Goal: Task Accomplishment & Management: Complete application form

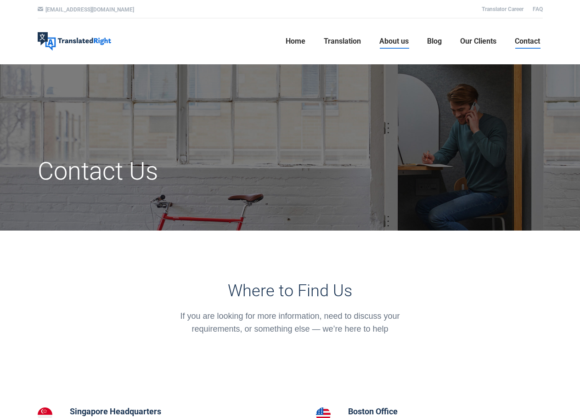
click at [402, 41] on span "About us" at bounding box center [394, 41] width 29 height 9
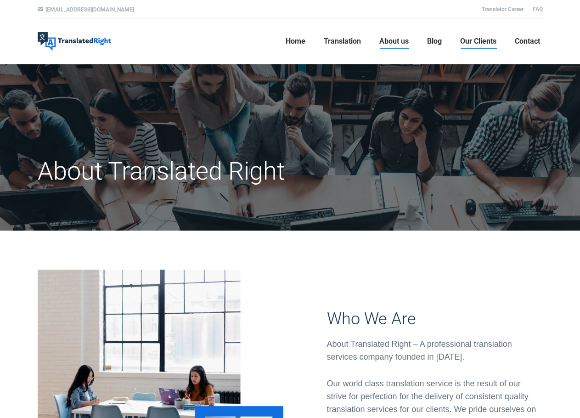
click at [465, 41] on span "Our Clients" at bounding box center [478, 41] width 36 height 9
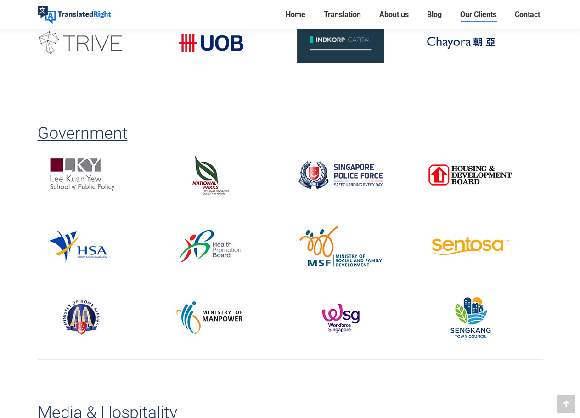
scroll to position [1195, 0]
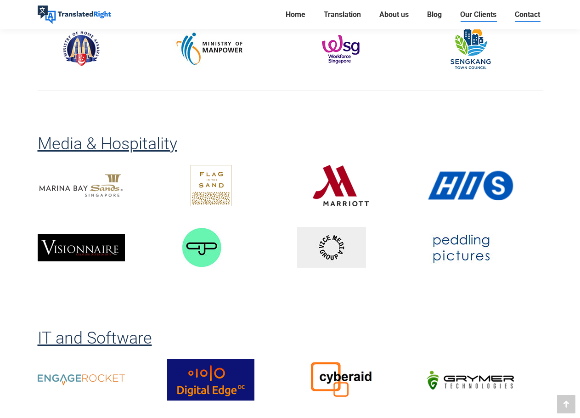
click at [514, 16] on link "Contact" at bounding box center [527, 14] width 31 height 13
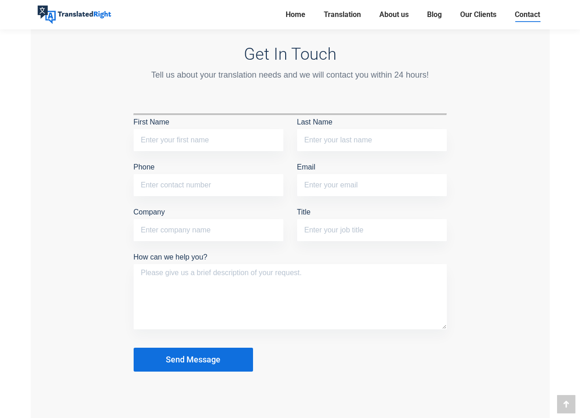
scroll to position [781, 0]
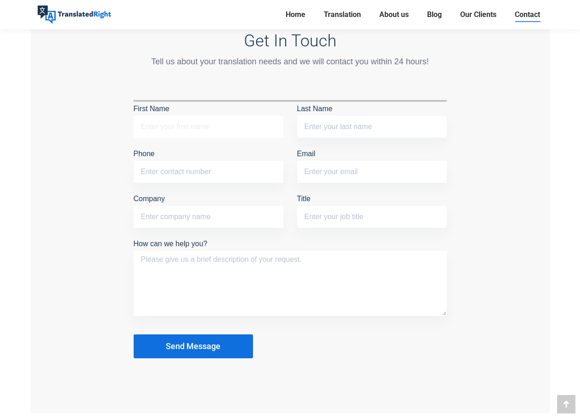
click at [214, 125] on input "First Name" at bounding box center [209, 127] width 150 height 22
type input "Valentin"
type input "Robinet"
type input "valentin-unknown.translation@outlook.fr"
click at [213, 171] on input "Phone" at bounding box center [209, 172] width 150 height 22
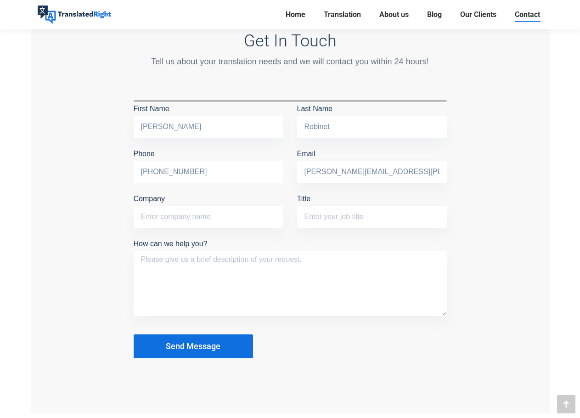
type input "+33 (0)762270868"
click at [240, 220] on input "Company" at bounding box center [209, 217] width 150 height 22
type input "AFOX Translation"
click at [315, 217] on input "Title" at bounding box center [372, 217] width 150 height 22
type input "T"
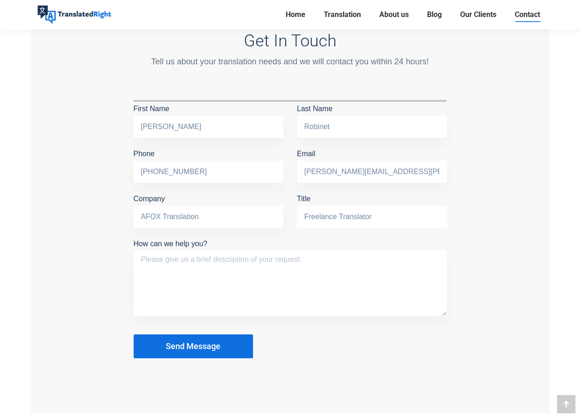
type input "Freelance Translator"
click at [314, 271] on textarea "How can we help you?" at bounding box center [290, 283] width 313 height 65
paste textarea "Lore Ips/Dolor, S am consecte adi el seddoei te incididu ut laboreetdolor magn …"
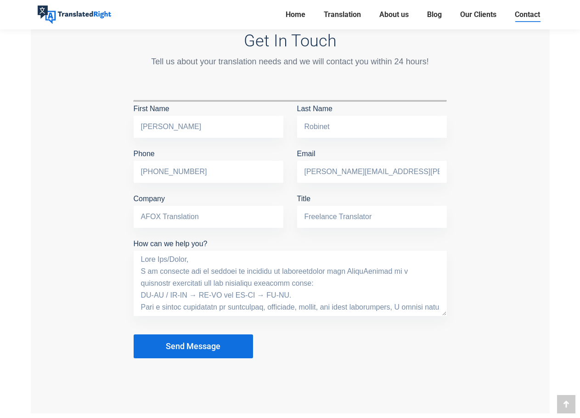
scroll to position [307, 0]
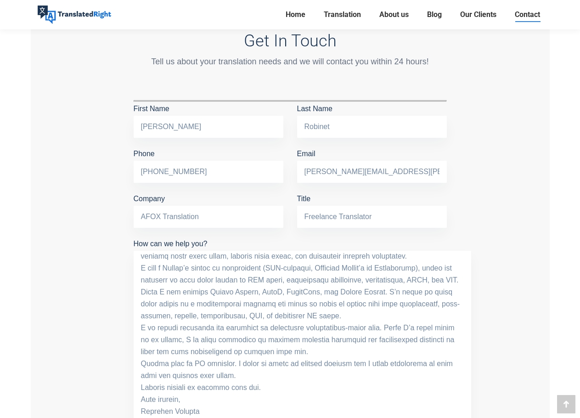
drag, startPoint x: 445, startPoint y: 312, endPoint x: 468, endPoint y: 426, distance: 116.6
click at [468, 418] on html "Skip to content hello@translatedright.com Translator Career FAQ Translated Righ…" at bounding box center [290, 175] width 580 height 1912
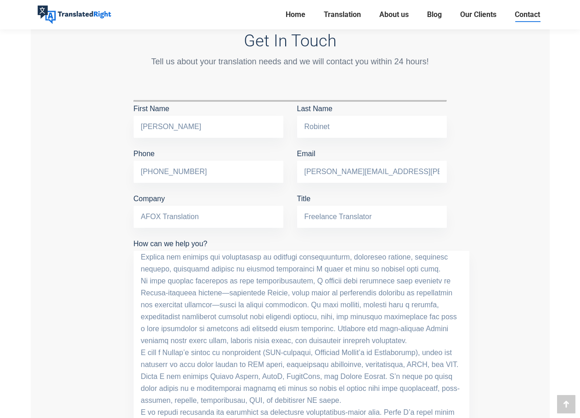
scroll to position [0, 0]
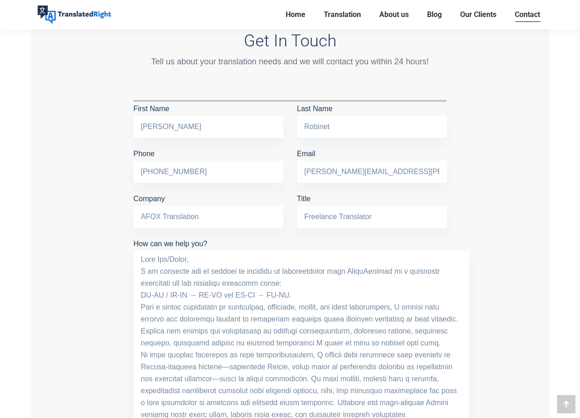
drag, startPoint x: 341, startPoint y: 270, endPoint x: 386, endPoint y: 272, distance: 45.1
click at [386, 272] on textarea "How can we help you?" at bounding box center [302, 341] width 336 height 180
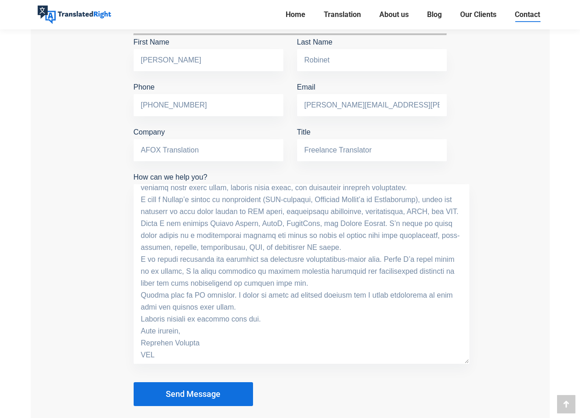
scroll to position [919, 0]
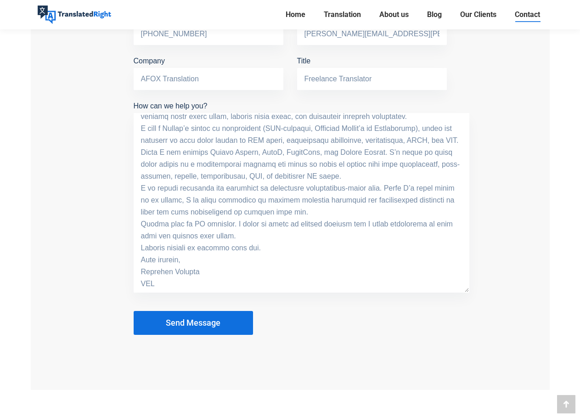
drag, startPoint x: 168, startPoint y: 279, endPoint x: 129, endPoint y: 279, distance: 38.6
click at [129, 279] on div "Get In Touch Tell us about your translation needs and we will contact you withi…" at bounding box center [290, 116] width 327 height 446
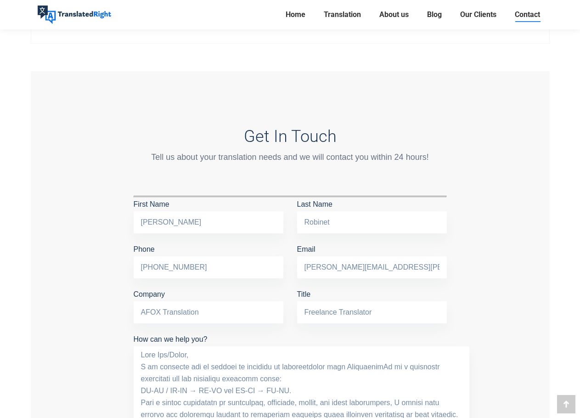
scroll to position [781, 0]
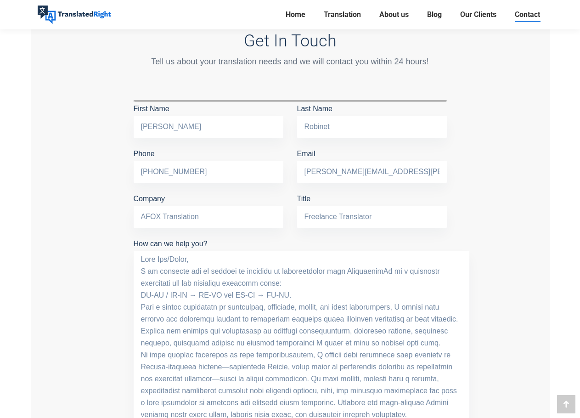
click at [381, 268] on textarea "How can we help you?" at bounding box center [302, 341] width 336 height 180
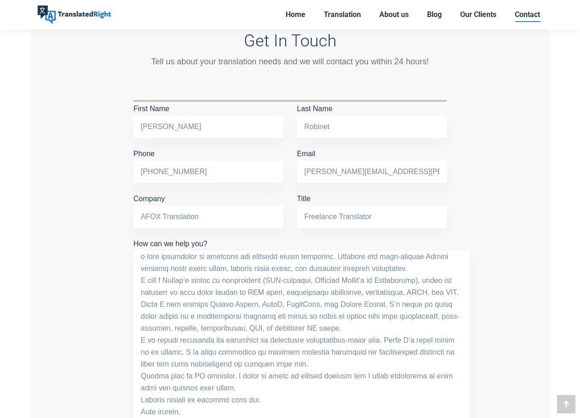
scroll to position [148, 0]
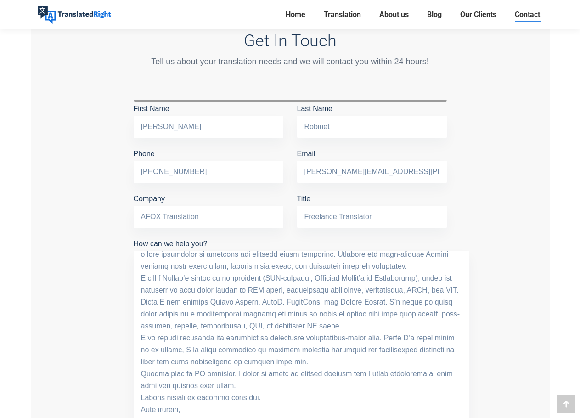
drag, startPoint x: 142, startPoint y: 373, endPoint x: 234, endPoint y: 372, distance: 92.4
click at [234, 372] on textarea "How can we help you?" at bounding box center [302, 341] width 336 height 180
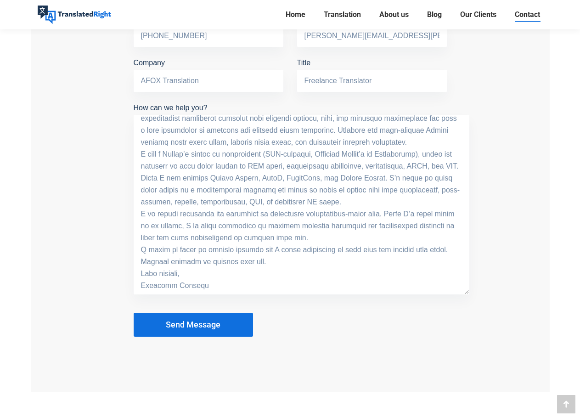
scroll to position [1057, 0]
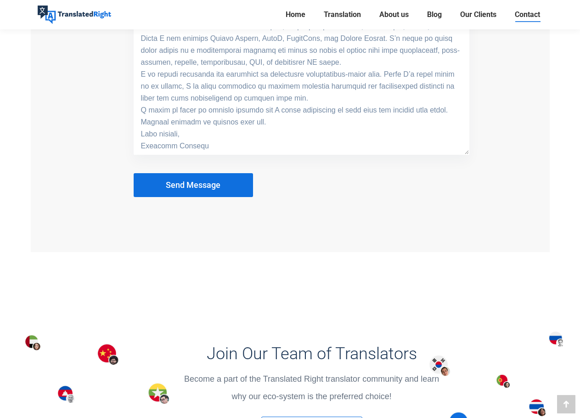
click at [232, 142] on textarea "How can we help you?" at bounding box center [302, 65] width 336 height 180
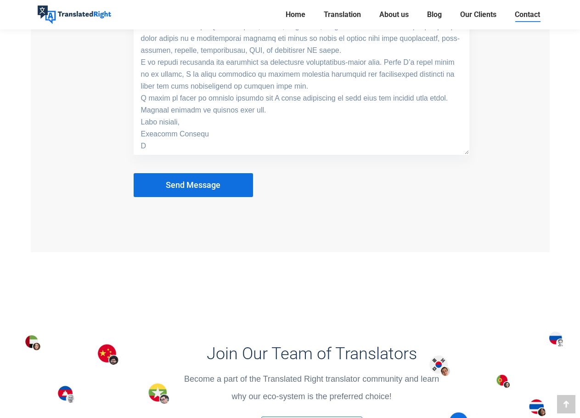
scroll to position [1045, 0]
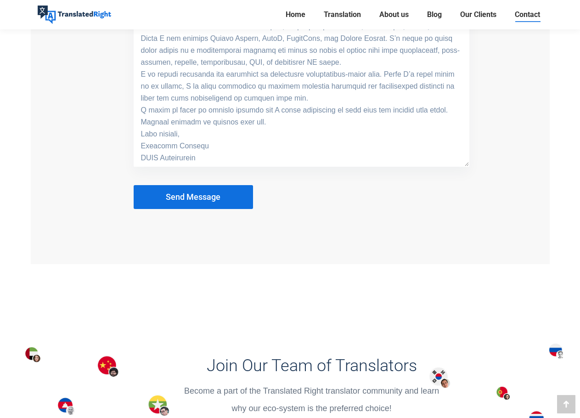
type textarea "Dear Sir/Madam, I am reaching out to express my interest in collaborating with …"
click at [165, 200] on button "Send Message" at bounding box center [193, 197] width 119 height 24
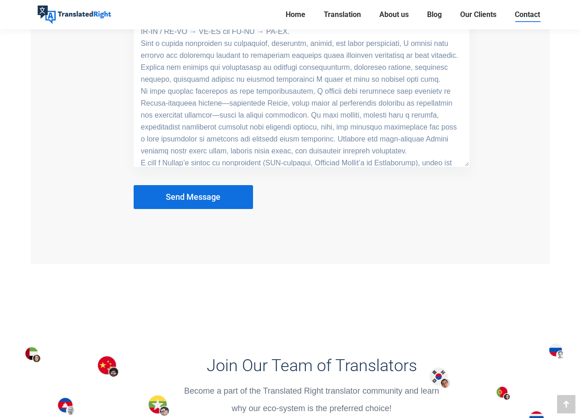
scroll to position [1194, 0]
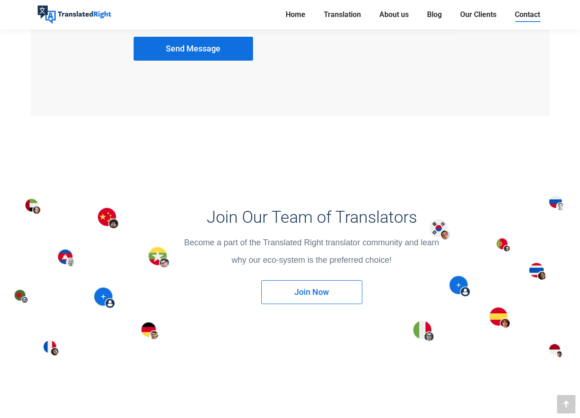
click at [327, 288] on span "Join Now" at bounding box center [312, 292] width 34 height 9
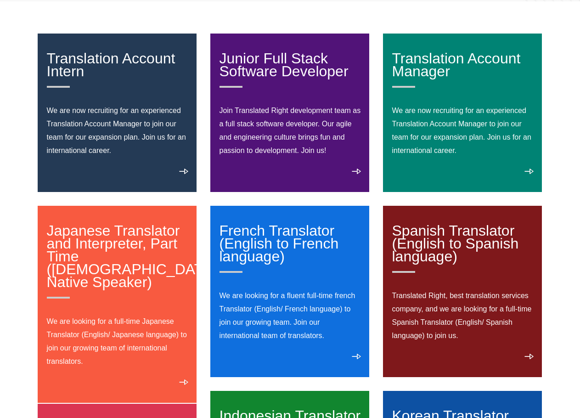
scroll to position [138, 0]
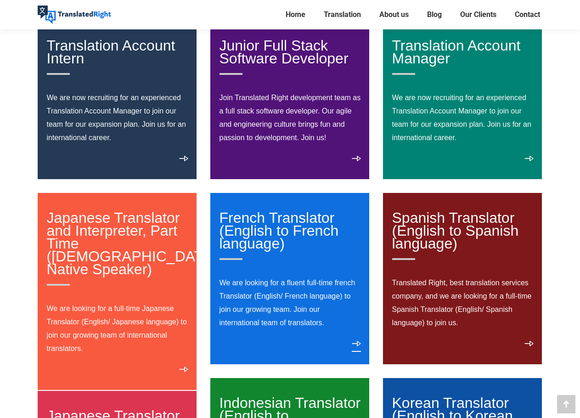
click at [353, 342] on link "View details" at bounding box center [356, 346] width 9 height 11
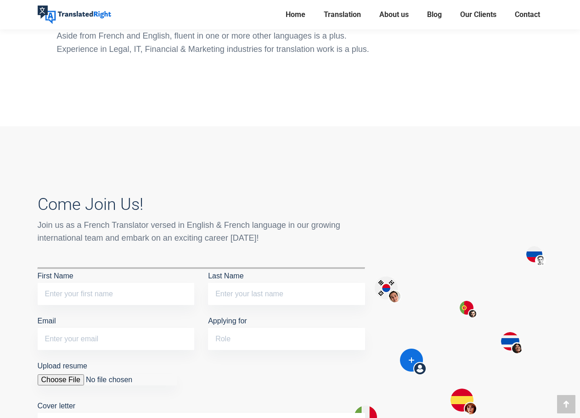
scroll to position [551, 0]
click at [132, 286] on input "First Name" at bounding box center [116, 294] width 157 height 22
type input "[PERSON_NAME]"
type input "Robinet"
type input "[PERSON_NAME][EMAIL_ADDRESS][PERSON_NAME][DOMAIN_NAME]"
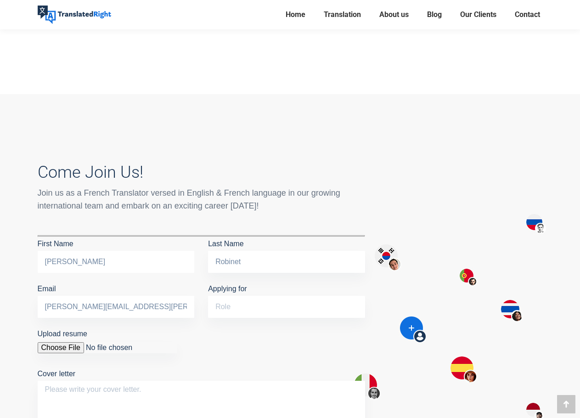
scroll to position [597, 0]
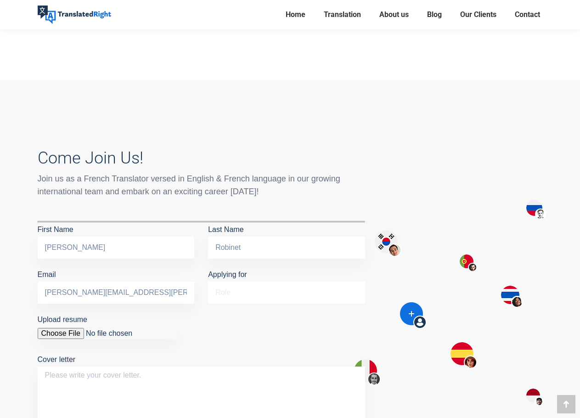
click at [236, 288] on input "Applying for" at bounding box center [286, 293] width 157 height 22
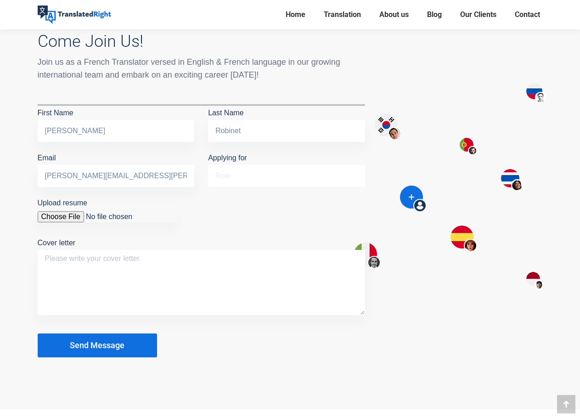
scroll to position [689, 0]
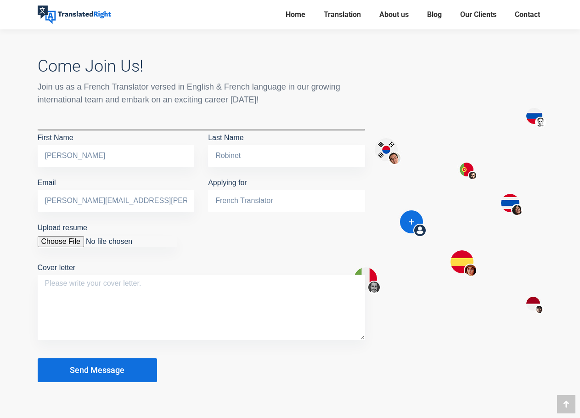
type input "French Translator"
click at [79, 243] on input "Upload resume" at bounding box center [107, 241] width 139 height 11
type input "C:\fakepath\[PERSON_NAME] CV.pdf"
click at [115, 290] on textarea "Cover letter" at bounding box center [202, 307] width 328 height 65
click at [166, 299] on textarea "Cover letter" at bounding box center [202, 307] width 328 height 65
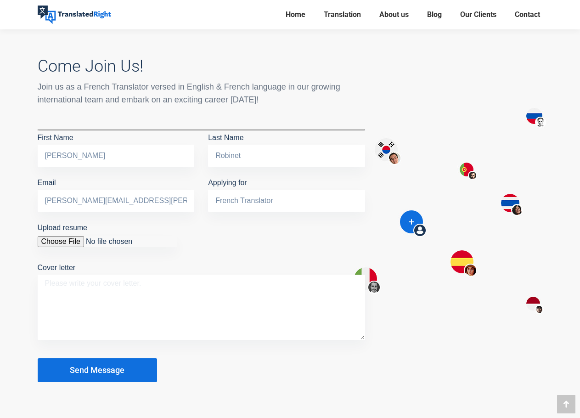
paste textarea "Lore Ips/Dolor, S am consecte adi el seddoei te incididu ut laboreetdolor magn …"
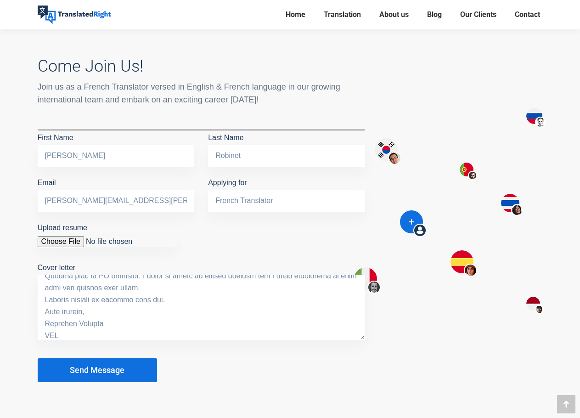
scroll to position [287, 0]
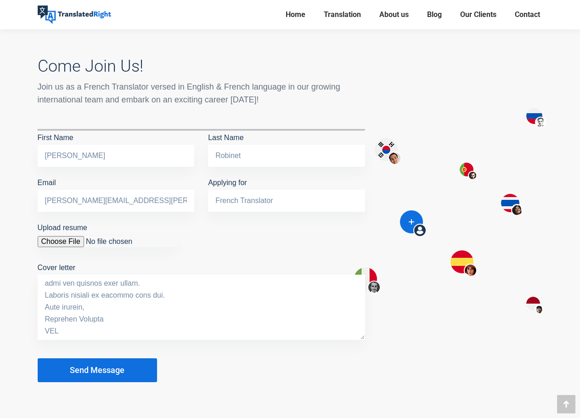
drag, startPoint x: 93, startPoint y: 333, endPoint x: 33, endPoint y: 330, distance: 59.8
click at [33, 330] on div "Come Join Us! Join us as a French Translator versed in English & French languag…" at bounding box center [201, 213] width 341 height 347
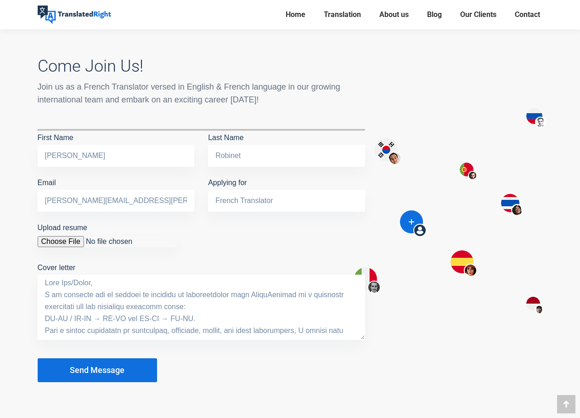
scroll to position [0, 0]
drag, startPoint x: 245, startPoint y: 293, endPoint x: 290, endPoint y: 293, distance: 44.6
click at [290, 293] on textarea "Cover letter" at bounding box center [202, 307] width 328 height 65
drag, startPoint x: 147, startPoint y: 317, endPoint x: 40, endPoint y: 318, distance: 107.1
click at [40, 318] on textarea "Cover letter" at bounding box center [202, 307] width 328 height 65
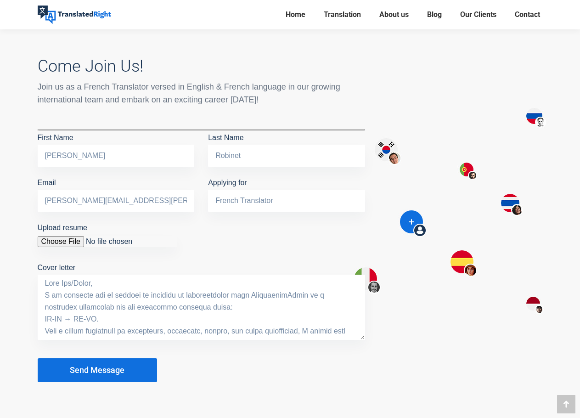
click at [120, 317] on textarea "Cover letter" at bounding box center [202, 307] width 328 height 65
paste textarea "ZH-CN / ZH-TW → FR-FR and"
click at [104, 317] on textarea "Cover letter" at bounding box center [202, 307] width 328 height 65
click at [208, 316] on textarea "Cover letter" at bounding box center [202, 307] width 328 height 65
click at [104, 316] on textarea "Cover letter" at bounding box center [202, 307] width 328 height 65
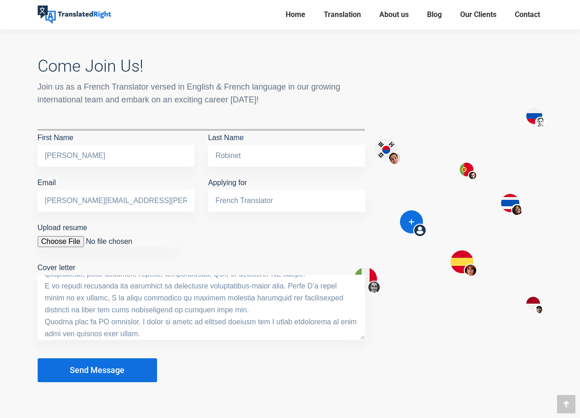
scroll to position [287, 0]
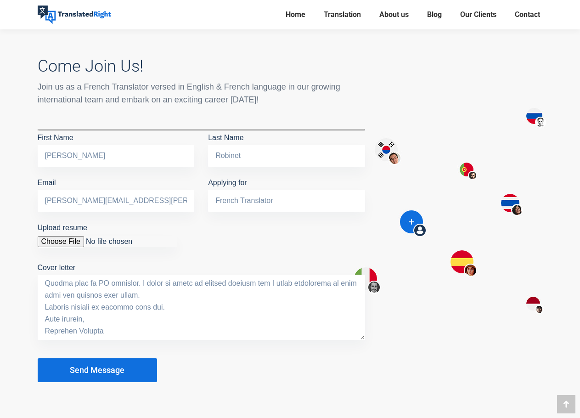
click at [88, 326] on textarea "Cover letter" at bounding box center [202, 307] width 328 height 65
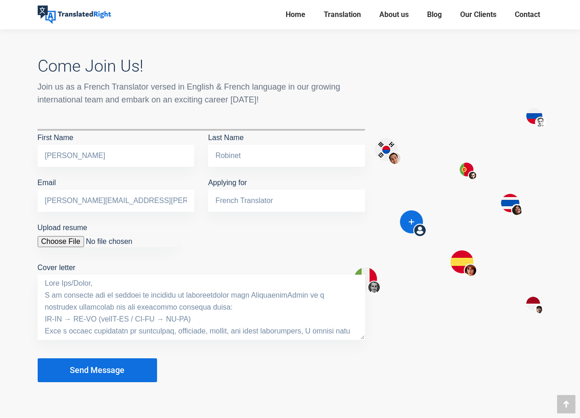
click at [118, 316] on textarea "Cover letter" at bounding box center [202, 307] width 328 height 65
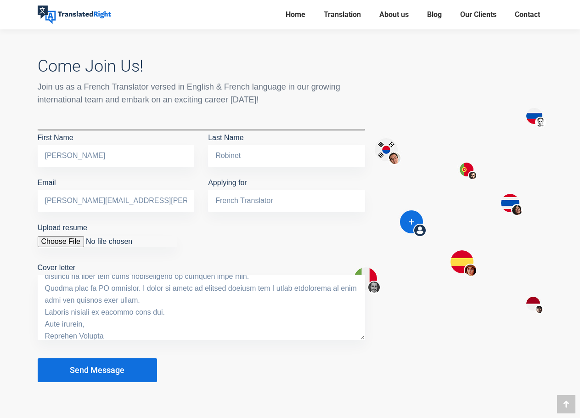
scroll to position [275, 0]
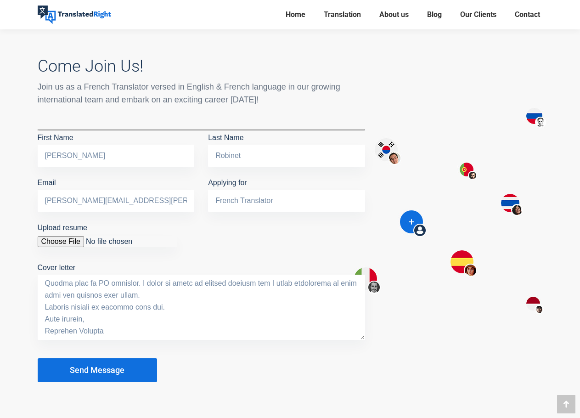
type textarea "Lore Ips/Dolor, S am consecte adi el seddoei te incididu ut laboreetdolor magn …"
click at [110, 366] on span "Send Message" at bounding box center [97, 370] width 55 height 9
click at [111, 366] on span "Send Message" at bounding box center [97, 370] width 55 height 9
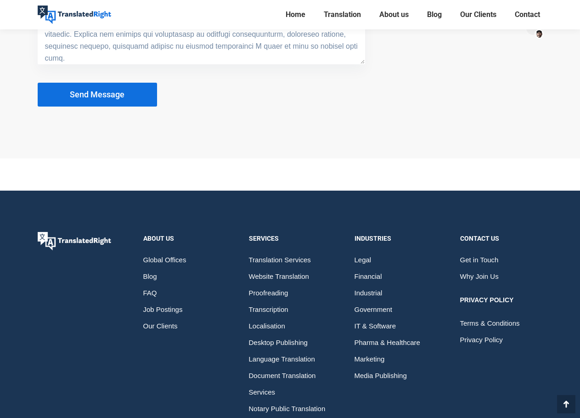
scroll to position [689, 0]
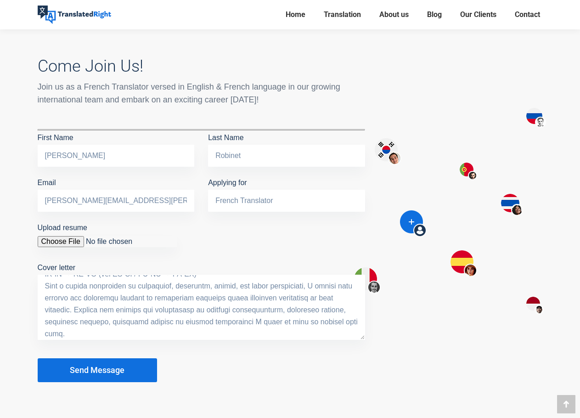
drag, startPoint x: 362, startPoint y: 338, endPoint x: 364, endPoint y: 375, distance: 37.8
click at [364, 375] on form "First Name [PERSON_NAME] Last Name [PERSON_NAME] Email [PERSON_NAME][EMAIL_ADDR…" at bounding box center [202, 255] width 328 height 253
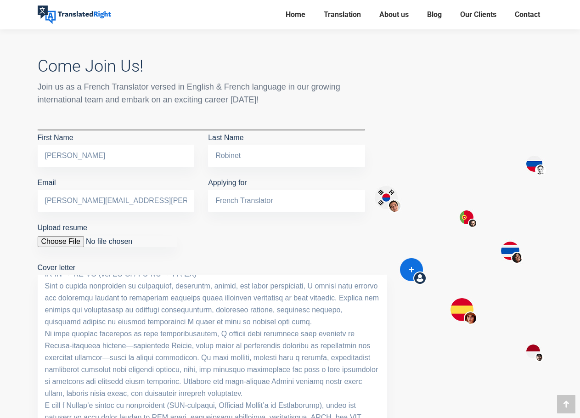
drag, startPoint x: 364, startPoint y: 335, endPoint x: 385, endPoint y: 432, distance: 98.4
click at [385, 418] on html "Skip to content [EMAIL_ADDRESS][DOMAIN_NAME] Translator Career FAQ Translated R…" at bounding box center [290, 76] width 580 height 1531
click at [316, 333] on textarea "Cover letter" at bounding box center [212, 355] width 349 height 161
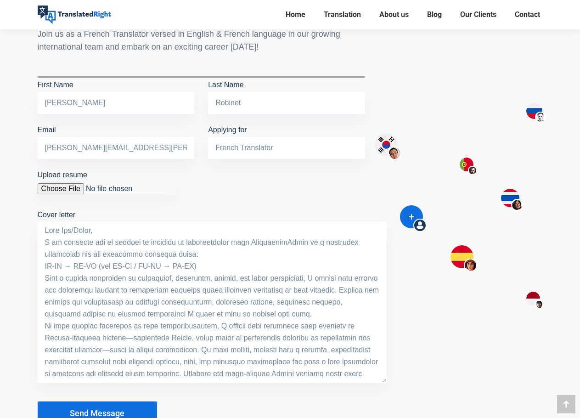
scroll to position [919, 0]
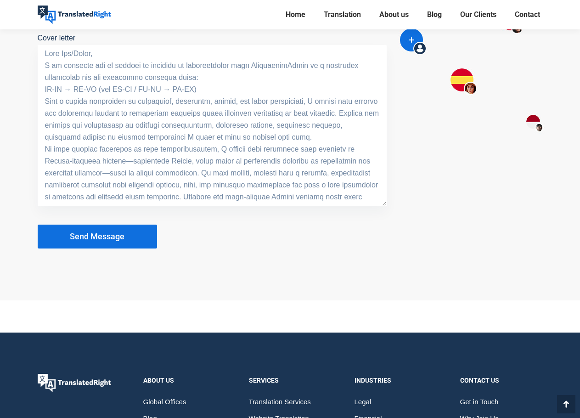
click at [117, 234] on span "Send Message" at bounding box center [97, 236] width 55 height 9
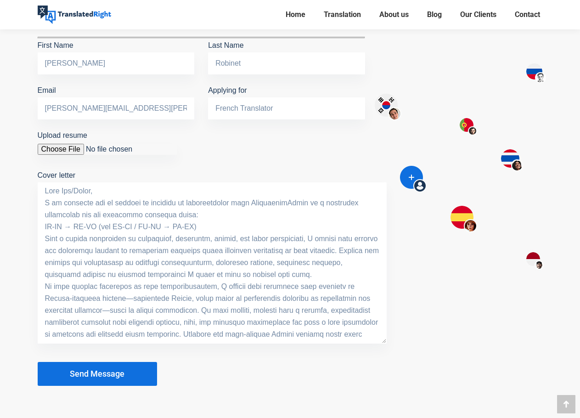
scroll to position [781, 0]
click at [411, 204] on div at bounding box center [468, 170] width 164 height 443
click at [83, 152] on input "Upload resume You are not allowed to upload files of this type." at bounding box center [107, 149] width 139 height 11
type input "C:\fakepath\[PERSON_NAME] CV_page-0001.jpg"
click at [103, 370] on span "Send Message" at bounding box center [97, 374] width 55 height 9
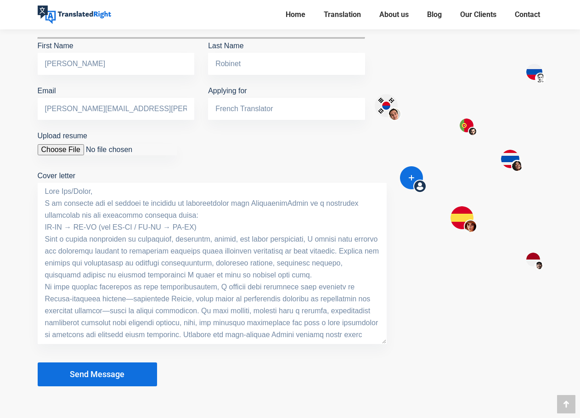
click at [115, 367] on button "Send Message" at bounding box center [97, 375] width 119 height 24
click at [81, 144] on input "Upload resume" at bounding box center [107, 149] width 139 height 11
